Goal: Information Seeking & Learning: Learn about a topic

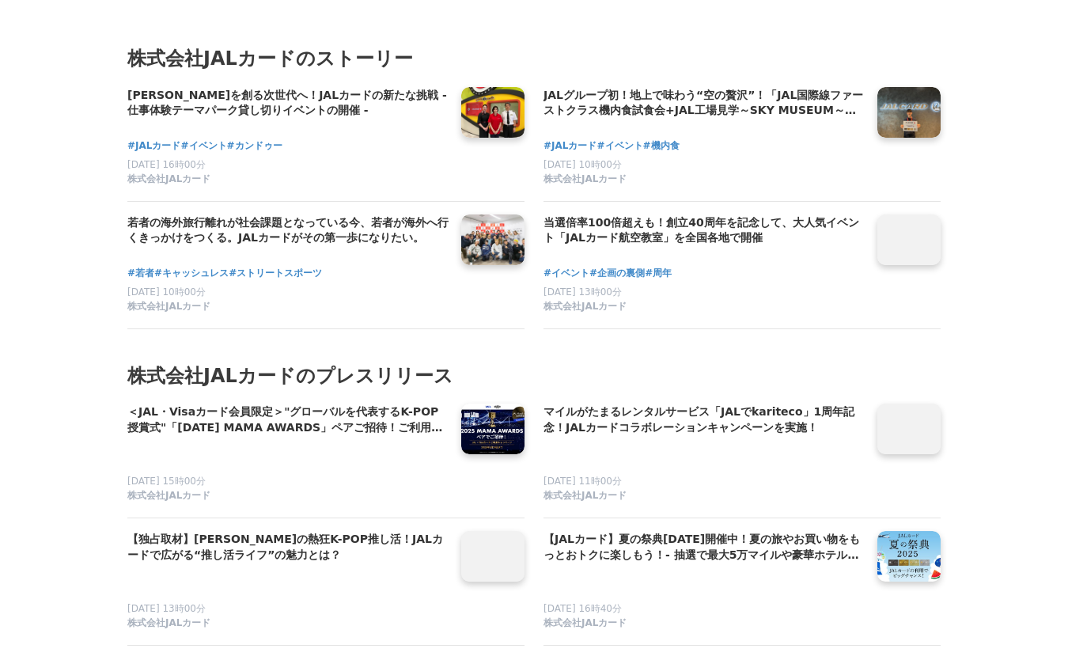
scroll to position [5459, 0]
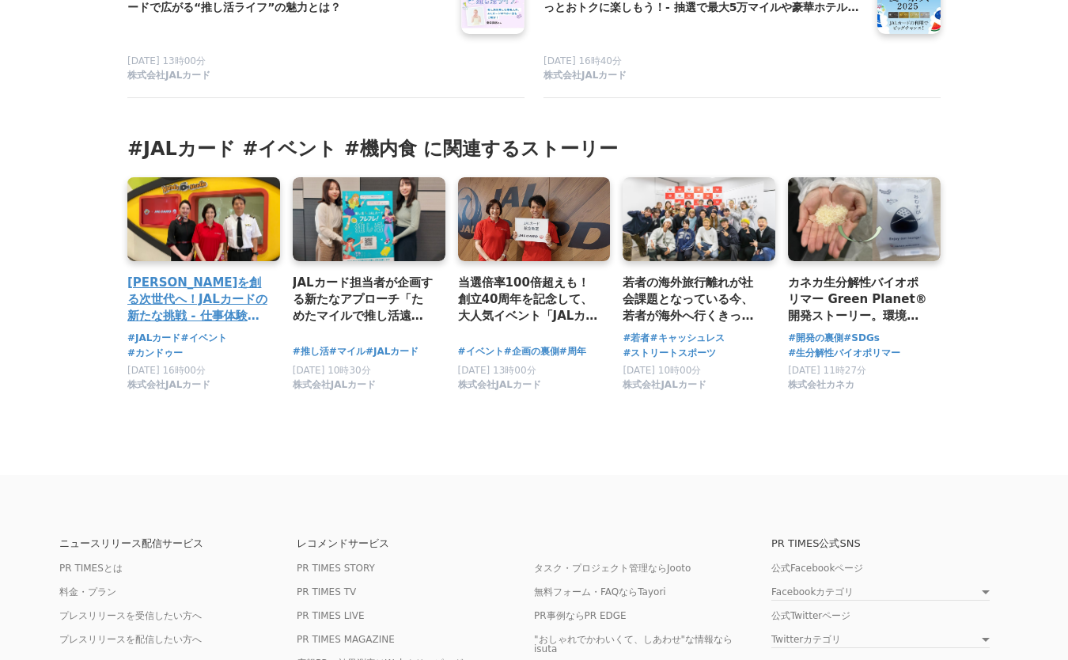
click at [218, 297] on h3 "[PERSON_NAME]を創る次世代へ！JALカードの新たな挑戦 - 仕事体験テーマパーク貸し切りイベントの開催 -" at bounding box center [197, 299] width 140 height 51
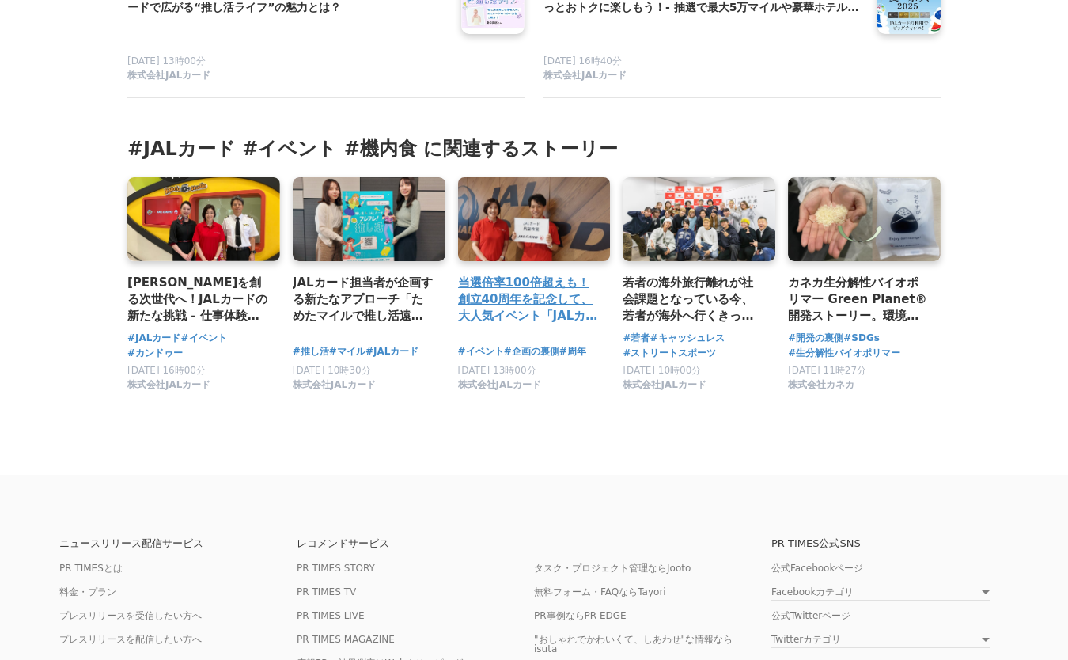
click at [526, 318] on h3 "当選倍率100倍超えも！創立40周年を記念して、大人気イベント「JALカード航空教室」を全国各地で開催" at bounding box center [528, 299] width 140 height 51
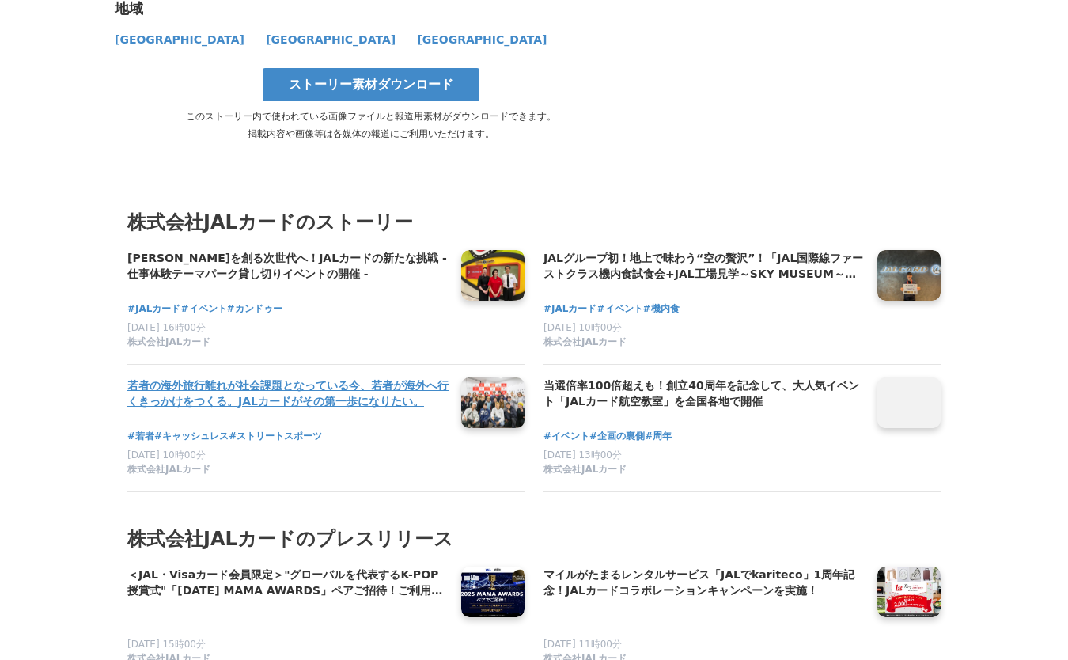
scroll to position [3797, 0]
